Goal: Information Seeking & Learning: Learn about a topic

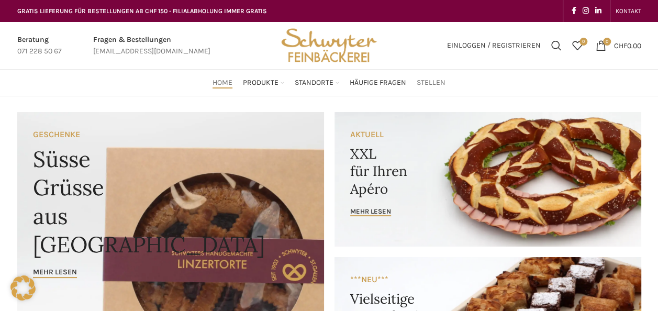
click at [436, 76] on link "Stellen" at bounding box center [430, 82] width 29 height 21
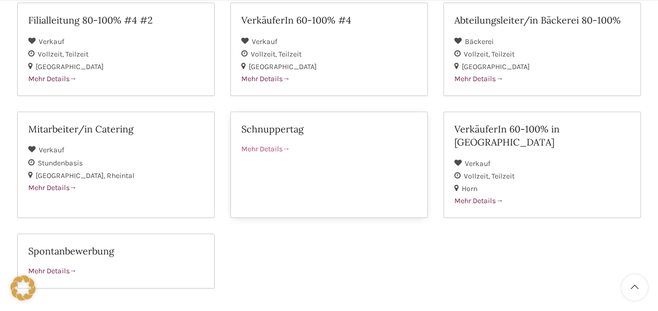
scroll to position [198, 0]
click at [281, 143] on span "Mehr Details" at bounding box center [265, 147] width 49 height 9
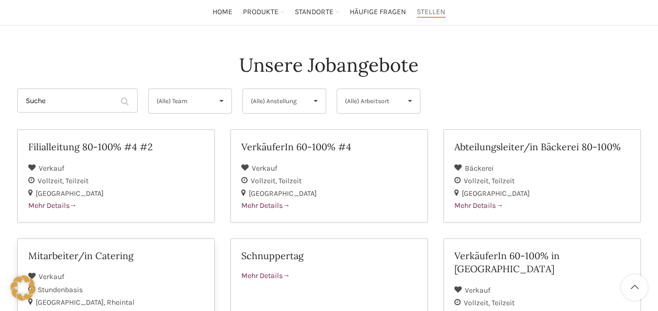
scroll to position [70, 0]
click at [299, 100] on span "(Alle) Anstellung" at bounding box center [276, 101] width 50 height 24
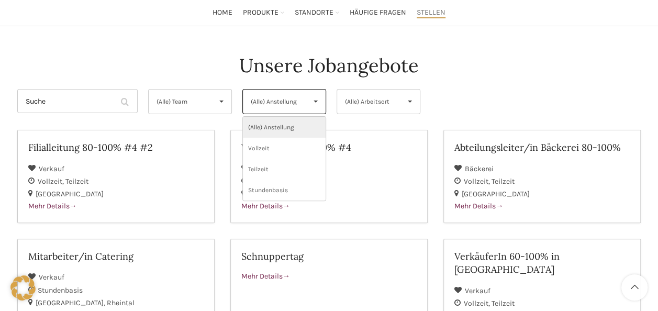
click at [452, 72] on div "Unsere Jobangebote" at bounding box center [329, 65] width 624 height 26
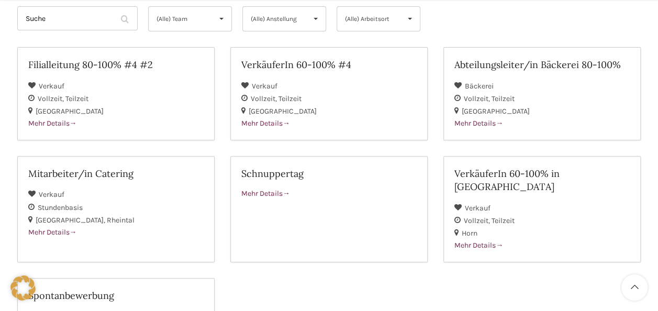
scroll to position [153, 0]
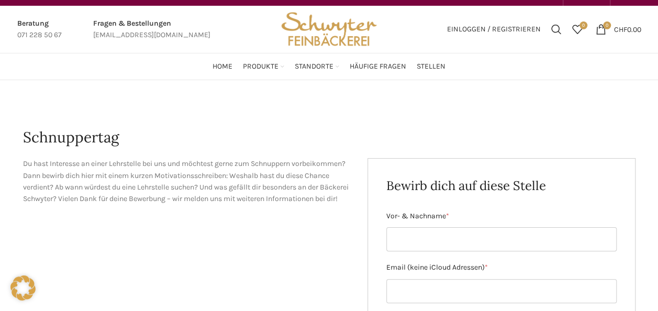
scroll to position [16, 0]
